Goal: Information Seeking & Learning: Learn about a topic

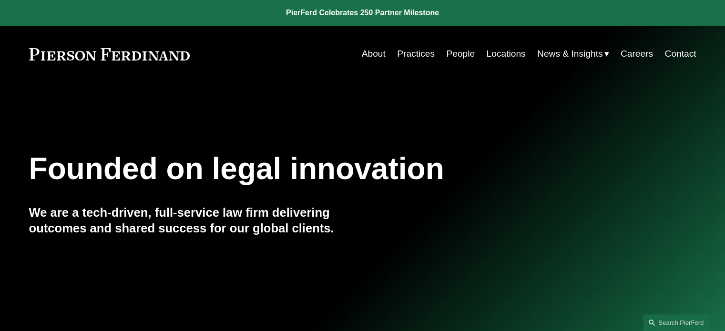
click at [452, 56] on link "People" at bounding box center [460, 54] width 29 height 18
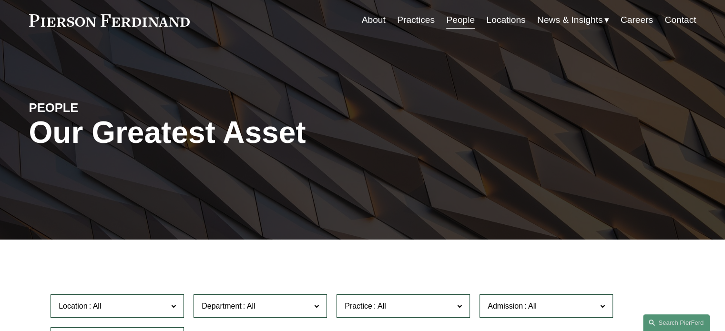
scroll to position [238, 0]
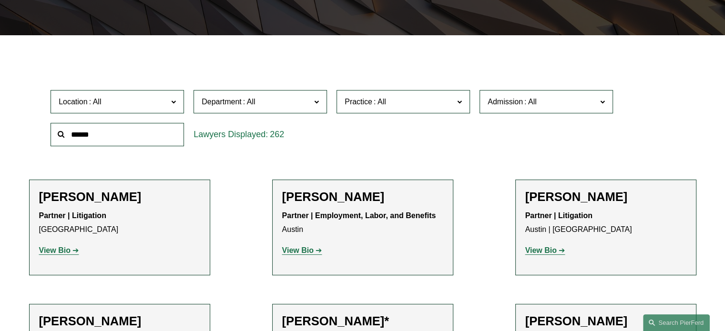
click at [124, 127] on input "text" at bounding box center [118, 134] width 134 height 23
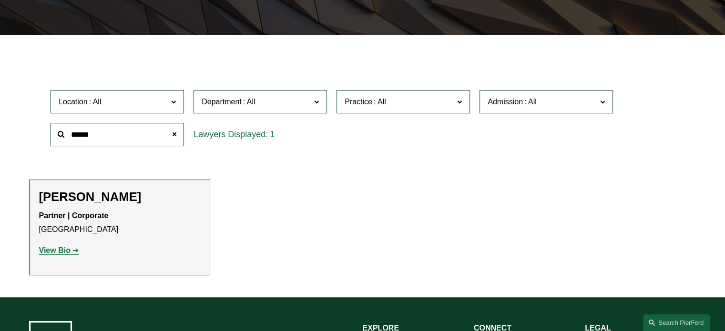
type input "******"
click at [66, 251] on strong "View Bio" at bounding box center [54, 251] width 31 height 8
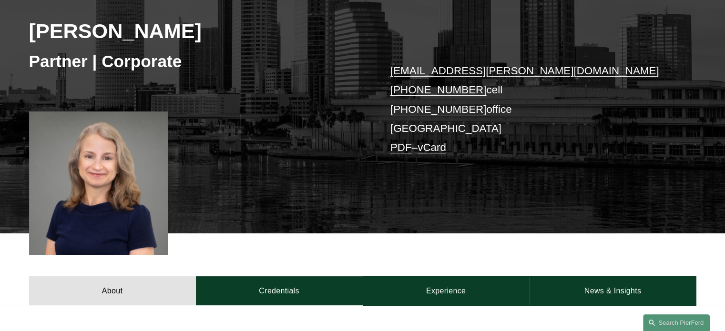
scroll to position [334, 0]
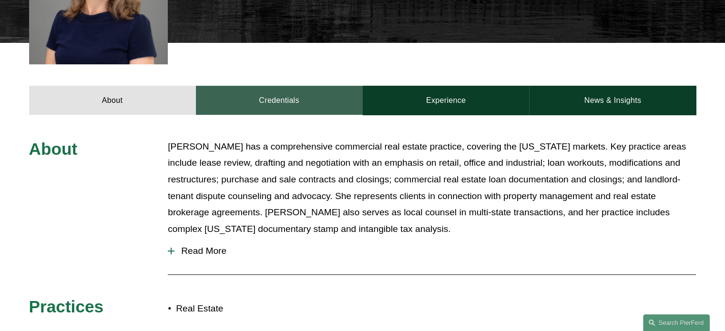
click at [267, 104] on link "Credentials" at bounding box center [279, 100] width 167 height 29
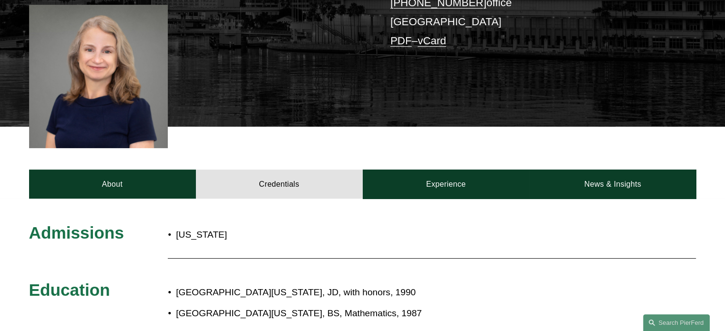
scroll to position [286, 0]
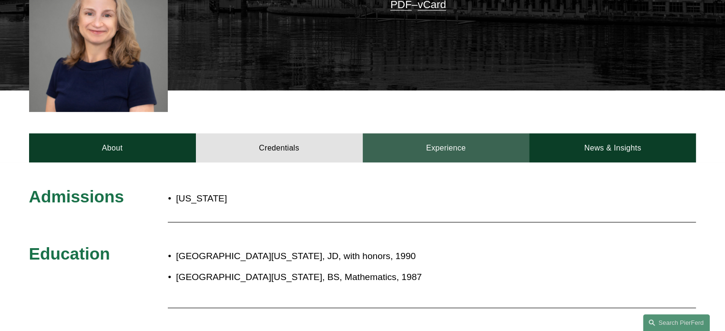
click at [437, 145] on link "Experience" at bounding box center [446, 148] width 167 height 29
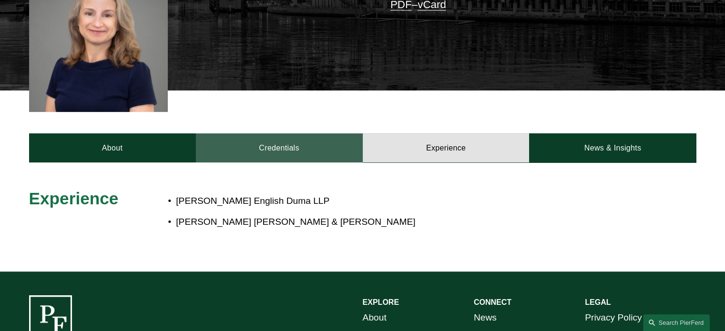
click at [285, 143] on link "Credentials" at bounding box center [279, 148] width 167 height 29
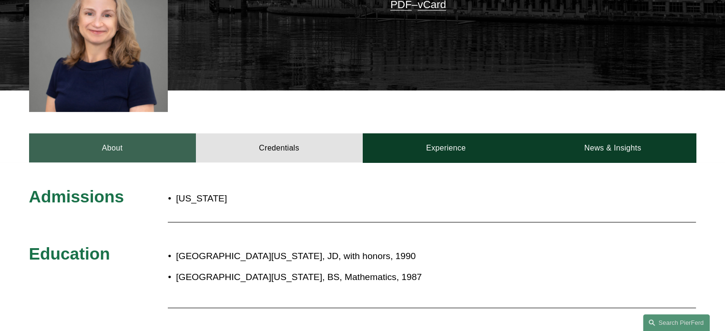
click at [147, 144] on link "About" at bounding box center [112, 148] width 167 height 29
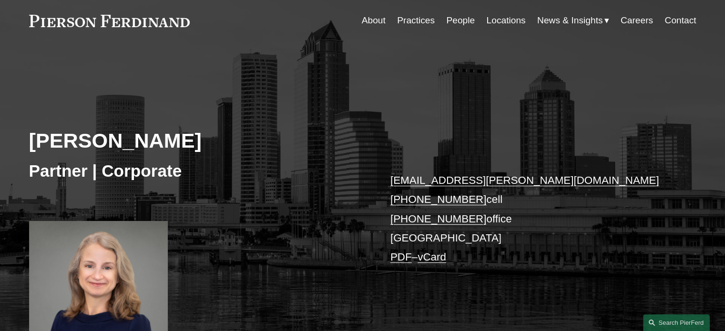
scroll to position [0, 0]
